Goal: Check status

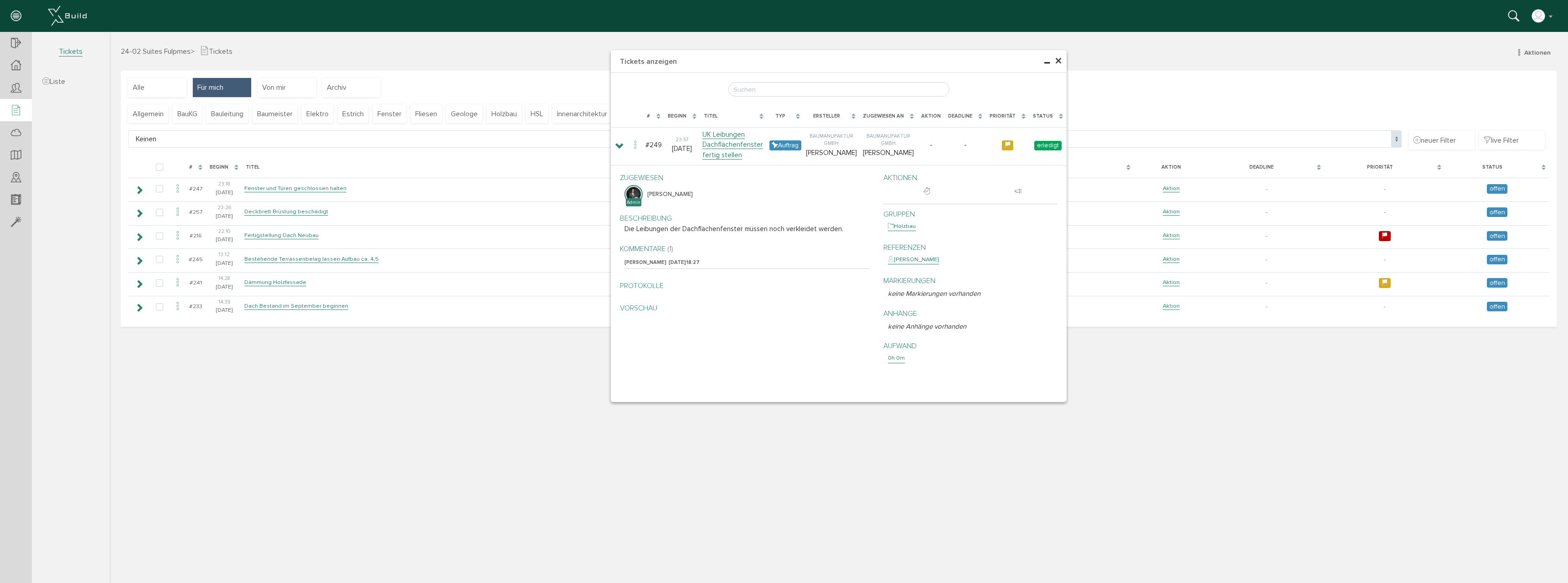
click at [1059, 61] on span "×" at bounding box center [1058, 61] width 7 height 17
click at [1059, 59] on span "×" at bounding box center [1058, 61] width 7 height 17
click at [1059, 115] on div "Status" at bounding box center [1047, 116] width 37 height 17
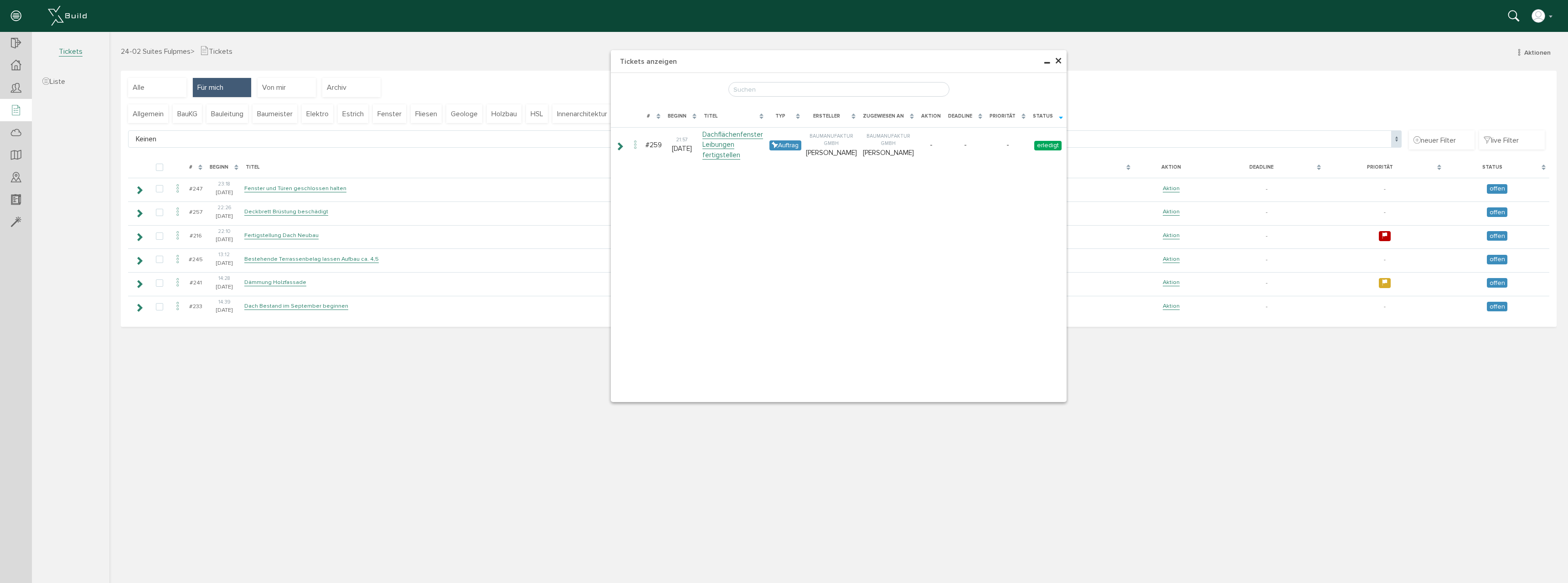
click at [1059, 115] on div "Status" at bounding box center [1047, 116] width 37 height 17
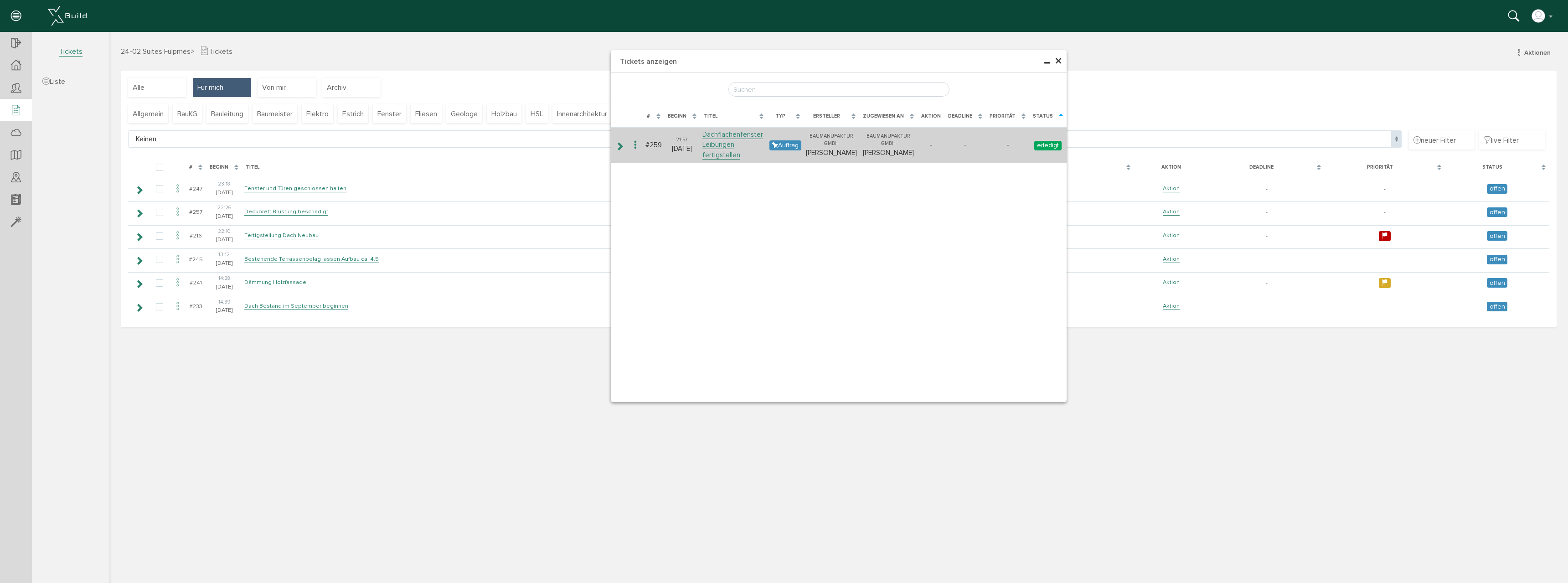
click at [624, 150] on icon at bounding box center [619, 146] width 9 height 7
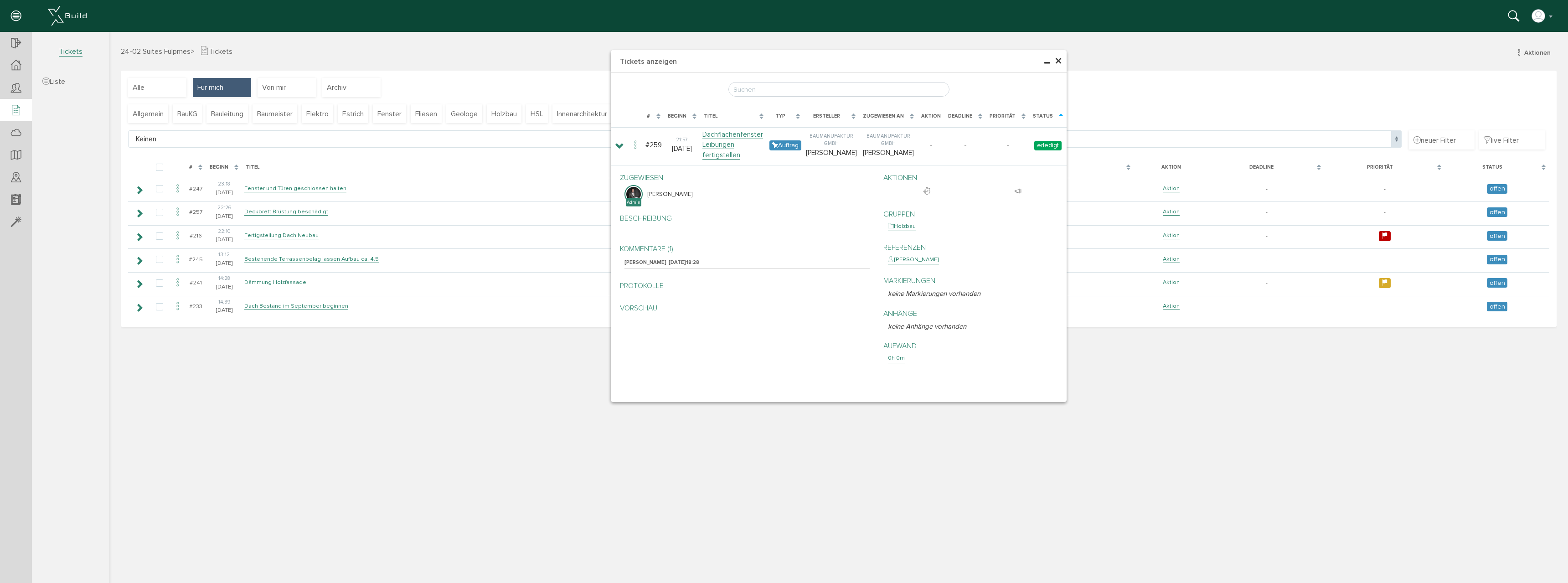
click at [1059, 62] on span "×" at bounding box center [1058, 61] width 7 height 17
